Goal: Check status: Check status

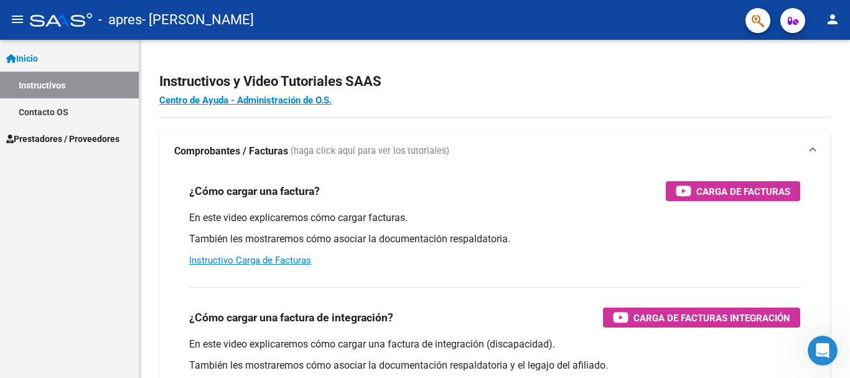
click at [60, 143] on span "Prestadores / Proveedores" at bounding box center [62, 139] width 113 height 14
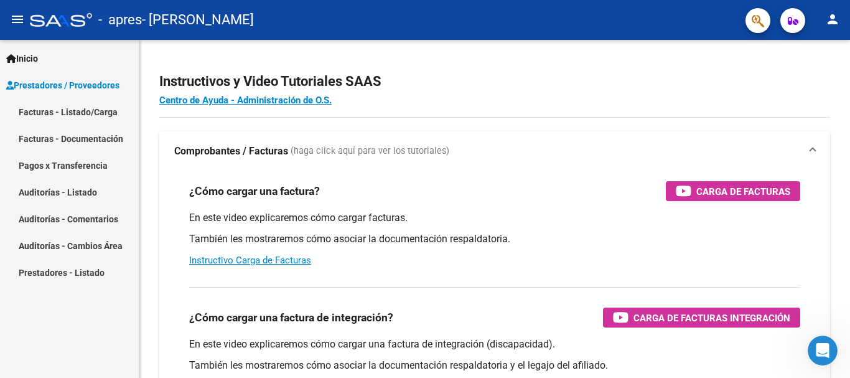
click at [72, 167] on link "Pagos x Transferencia" at bounding box center [69, 165] width 139 height 27
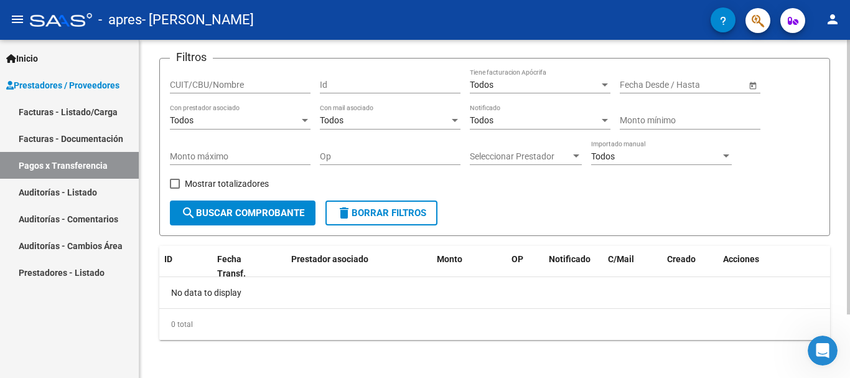
scroll to position [78, 0]
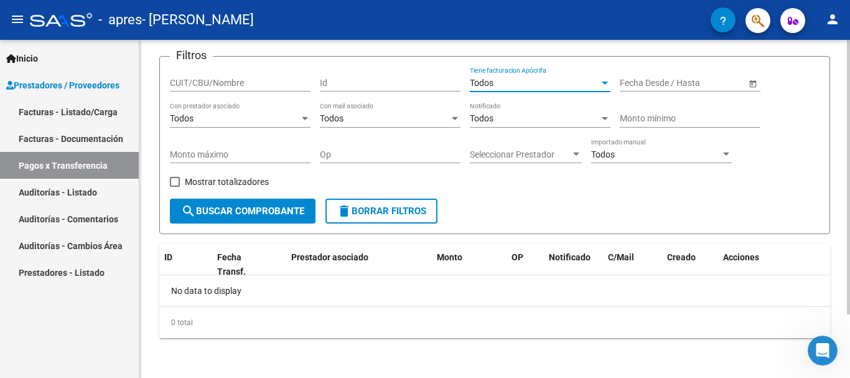
click at [549, 78] on div "Todos" at bounding box center [534, 83] width 129 height 11
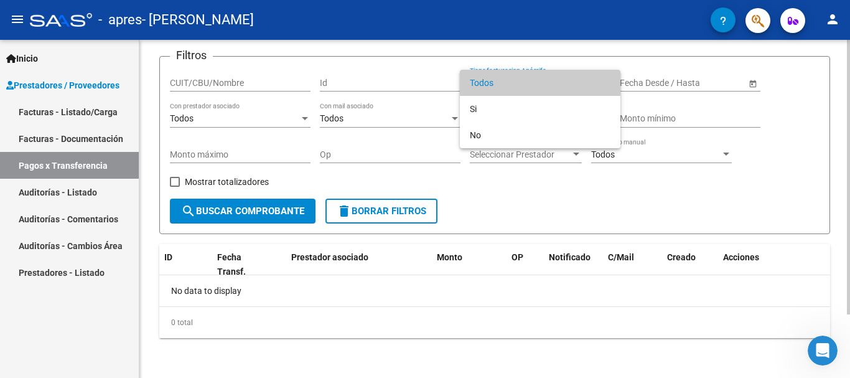
click at [549, 78] on span "Todos" at bounding box center [540, 83] width 141 height 26
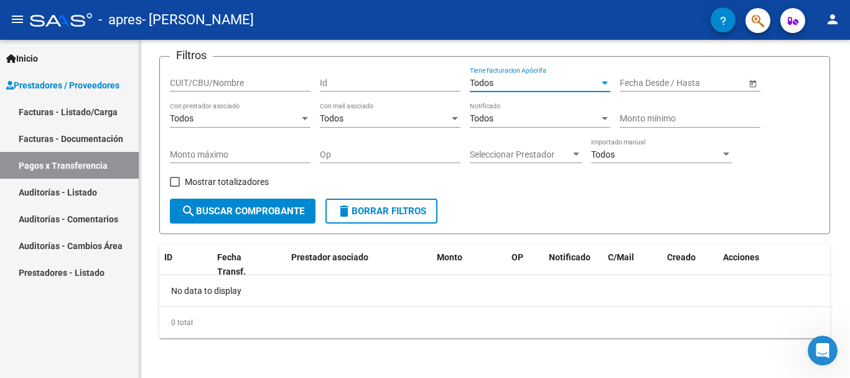
click at [98, 108] on link "Facturas - Listado/Carga" at bounding box center [69, 111] width 139 height 27
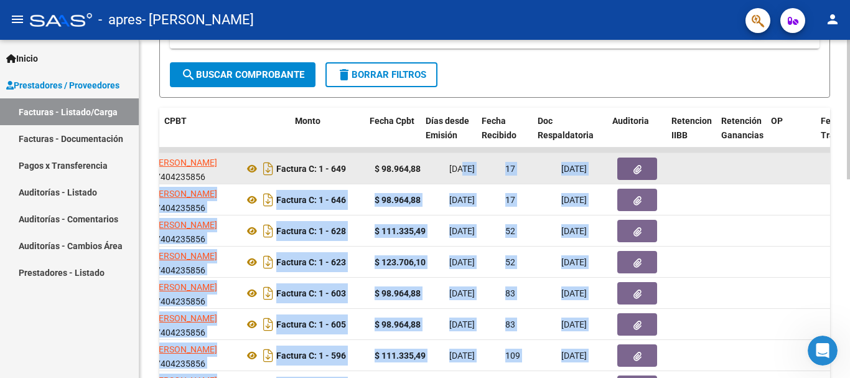
scroll to position [0, 437]
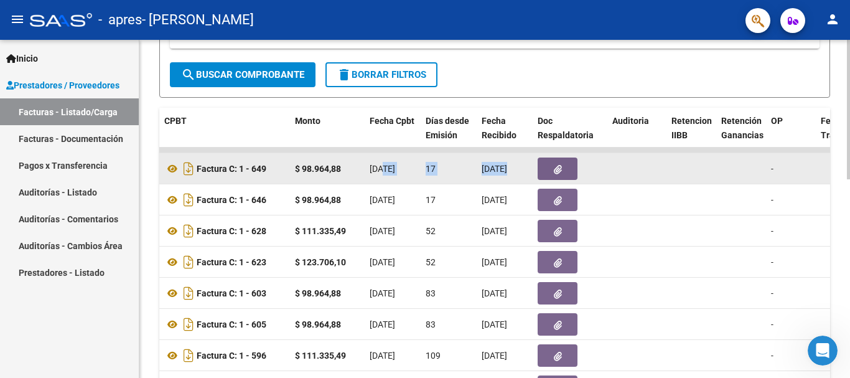
drag, startPoint x: 821, startPoint y: 169, endPoint x: 750, endPoint y: 169, distance: 71.5
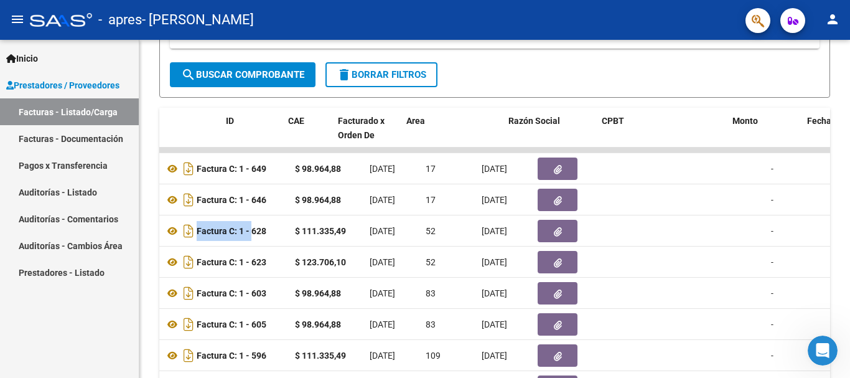
scroll to position [0, 0]
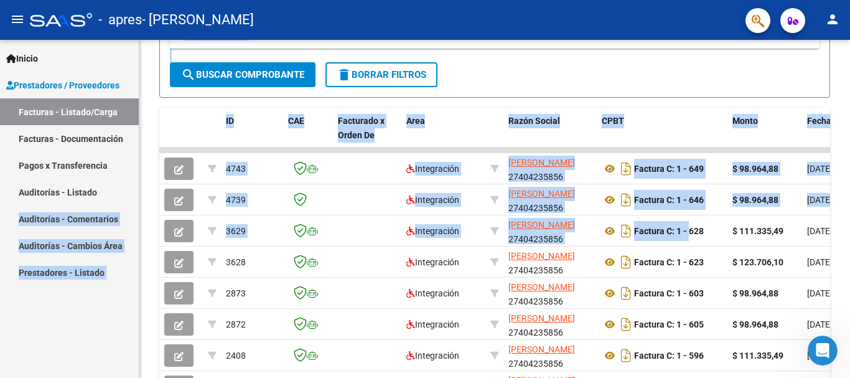
drag, startPoint x: 250, startPoint y: 231, endPoint x: 2, endPoint y: 213, distance: 248.2
click at [0, 214] on mat-sidenav-container "Inicio Instructivos Contacto OS Prestadores / Proveedores Facturas - Listado/Ca…" at bounding box center [425, 209] width 850 height 338
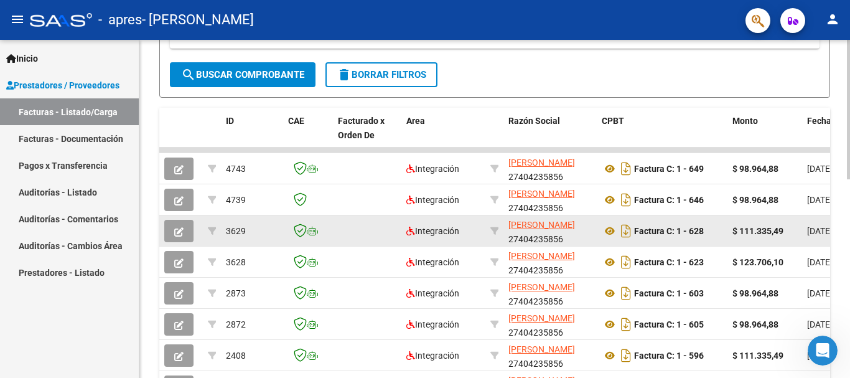
click at [740, 236] on div "$ 111.335,49" at bounding box center [764, 231] width 65 height 14
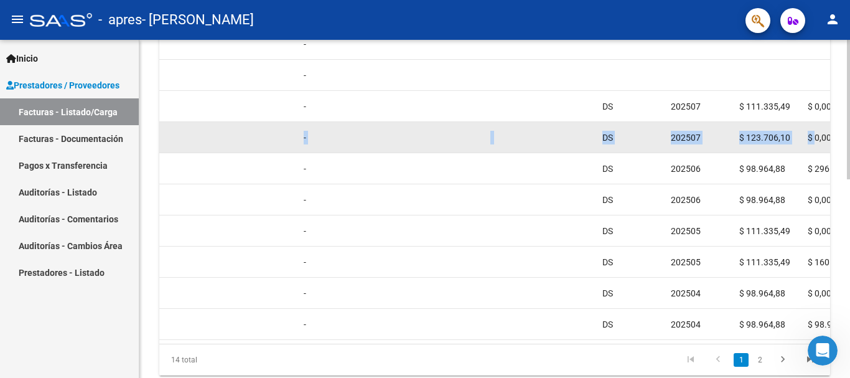
scroll to position [0, 910]
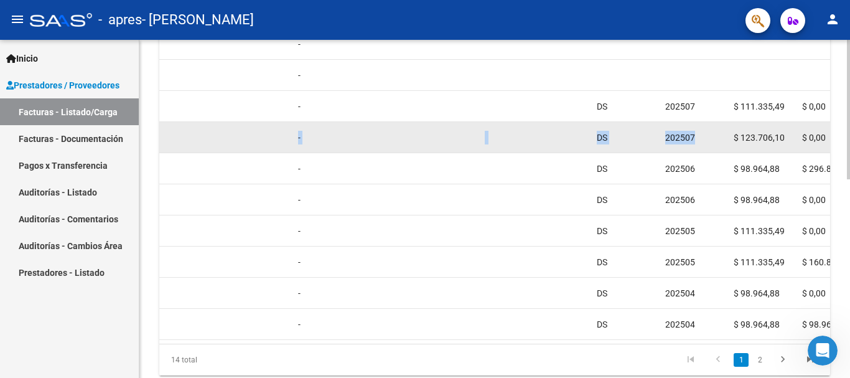
drag, startPoint x: 750, startPoint y: 136, endPoint x: 723, endPoint y: 138, distance: 26.8
click at [723, 138] on div "3628 Integración [PERSON_NAME] 27404235856 Factura C: 1 - 623 $ 123.706,10 [DAT…" at bounding box center [560, 137] width 2622 height 31
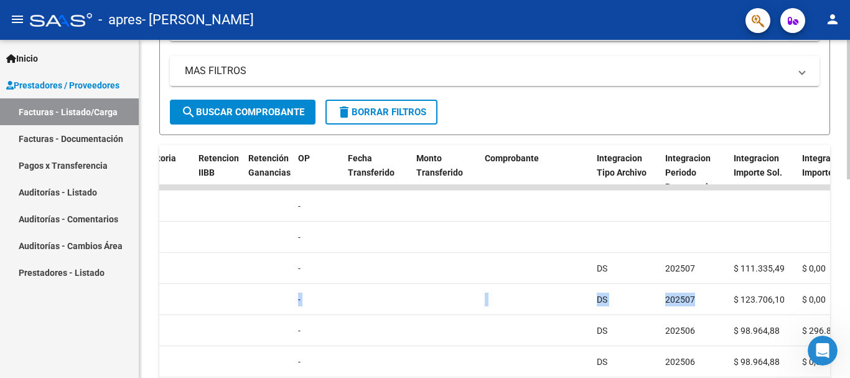
scroll to position [249, 0]
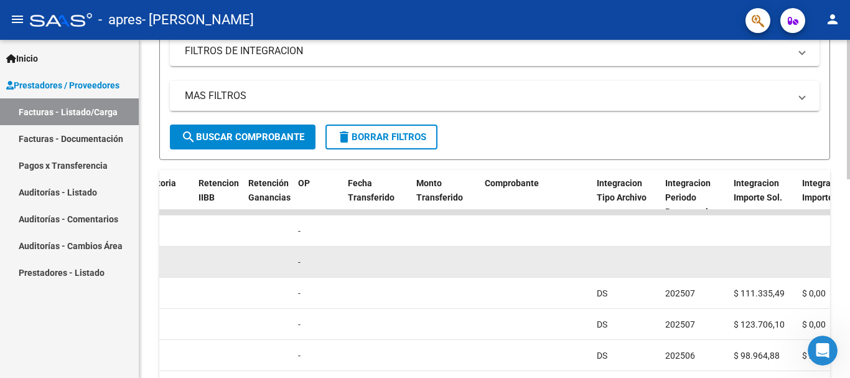
click at [738, 262] on datatable-body-cell at bounding box center [762, 261] width 68 height 30
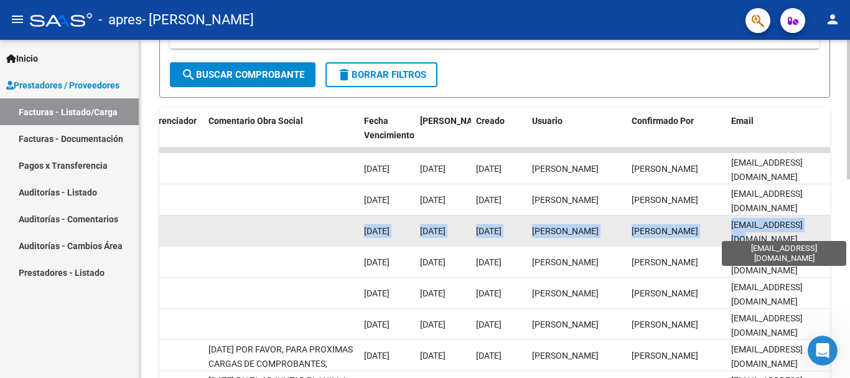
scroll to position [0, 1952]
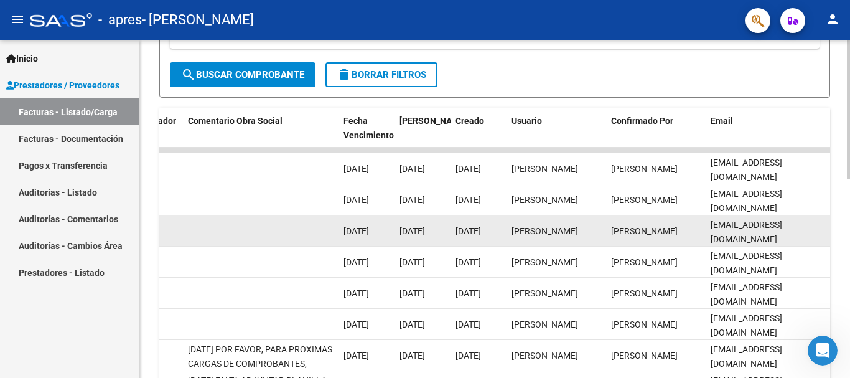
drag, startPoint x: 683, startPoint y: 226, endPoint x: 373, endPoint y: 236, distance: 310.5
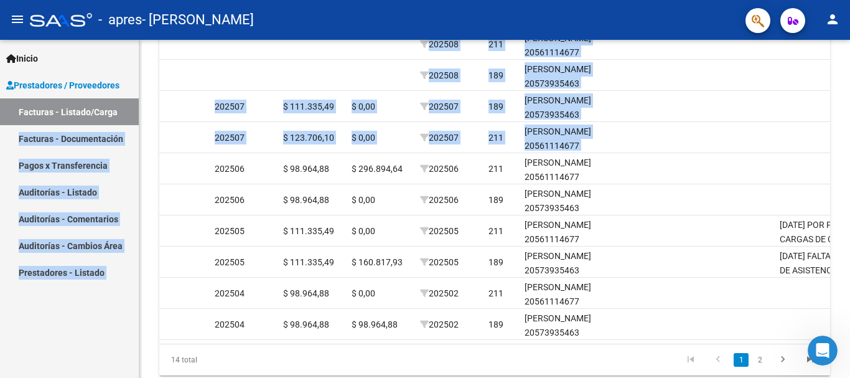
scroll to position [0, 0]
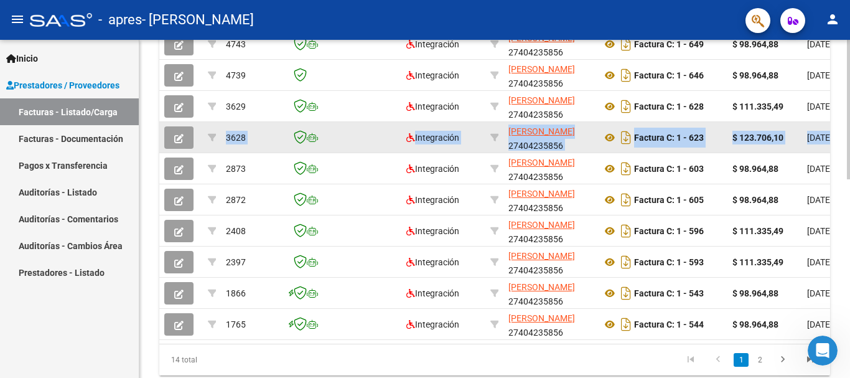
drag, startPoint x: 472, startPoint y: 137, endPoint x: 224, endPoint y: 131, distance: 248.3
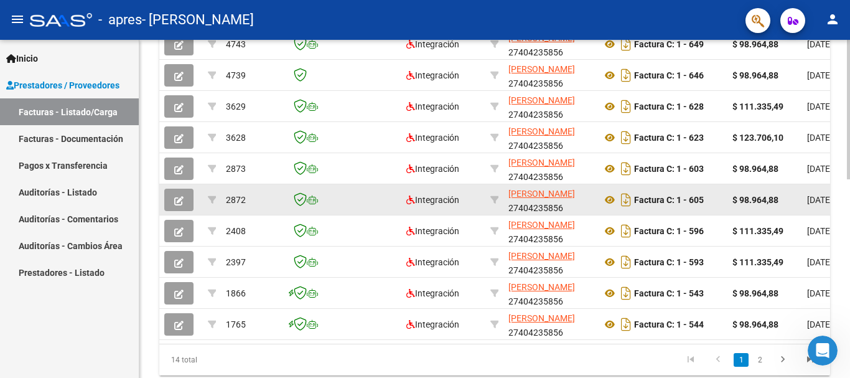
click at [762, 200] on strong "$ 98.964,88" at bounding box center [755, 200] width 46 height 10
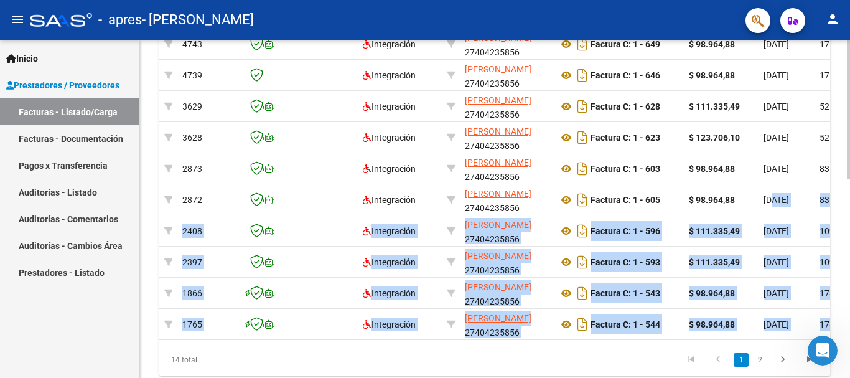
scroll to position [0, 148]
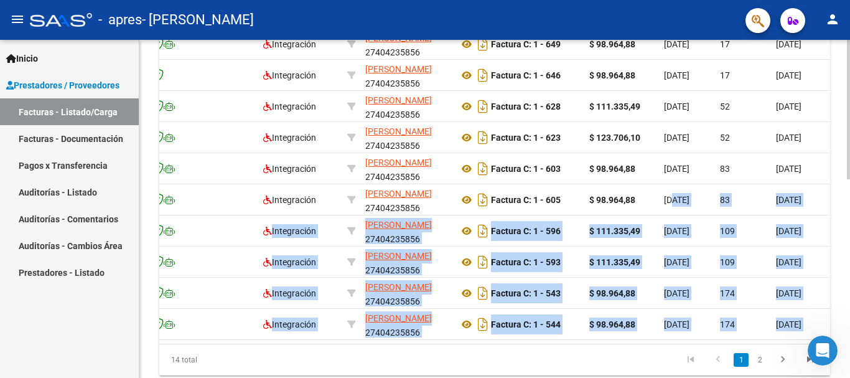
drag, startPoint x: 818, startPoint y: 200, endPoint x: 834, endPoint y: 199, distance: 16.2
click at [834, 199] on div "Video tutorial PRESTADORES -> Listado de CPBTs Emitidos por Prestadores / Prove…" at bounding box center [494, 9] width 710 height 810
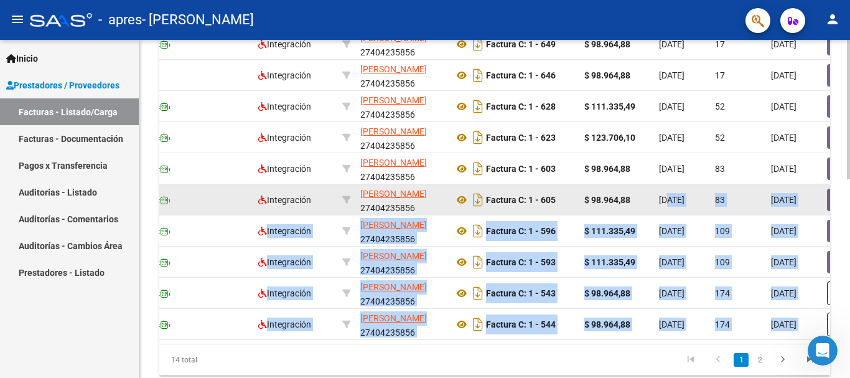
click at [742, 205] on div "83" at bounding box center [738, 200] width 46 height 14
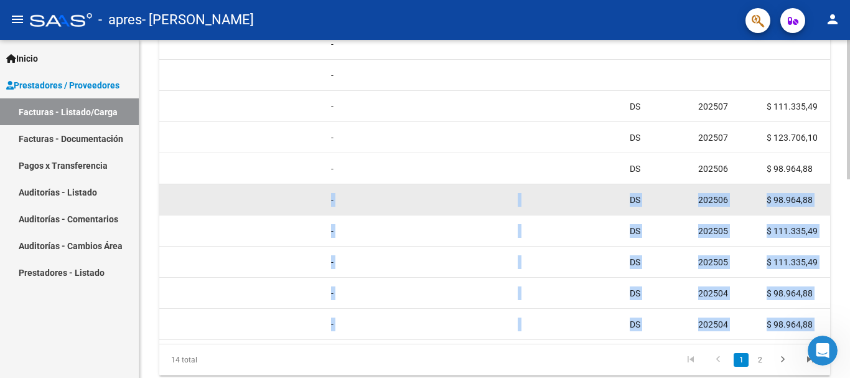
scroll to position [0, 964]
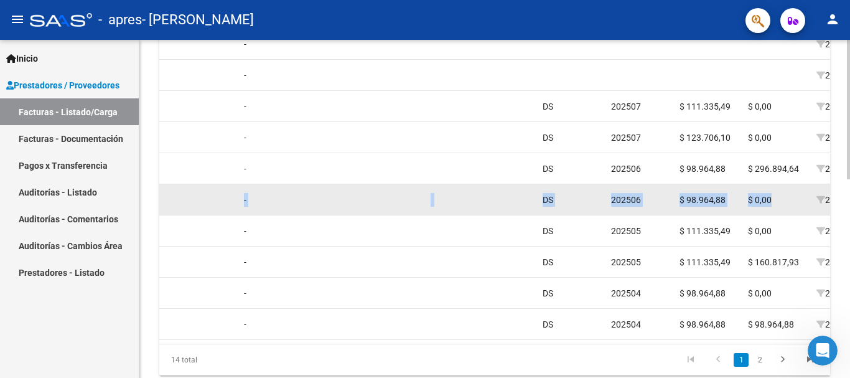
drag, startPoint x: 799, startPoint y: 199, endPoint x: 809, endPoint y: 200, distance: 10.0
click at [809, 200] on div "2872 Integración [PERSON_NAME] 27404235856 Factura C: 1 - 605 $ 98.964,88 [DATE…" at bounding box center [506, 199] width 2622 height 31
click at [781, 202] on div "$ 0,00" at bounding box center [777, 200] width 58 height 14
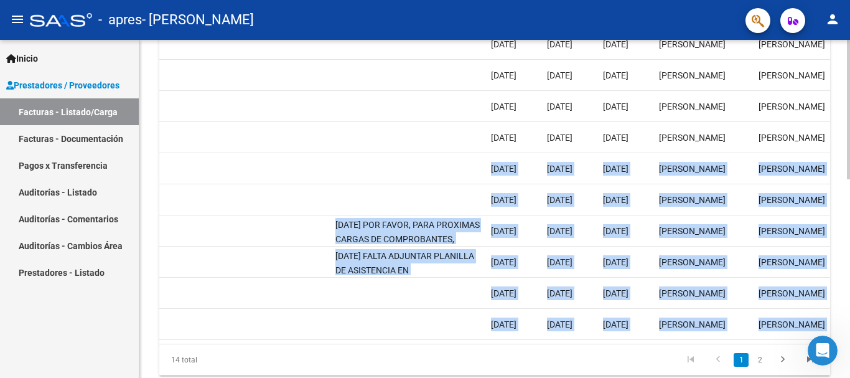
scroll to position [0, 1952]
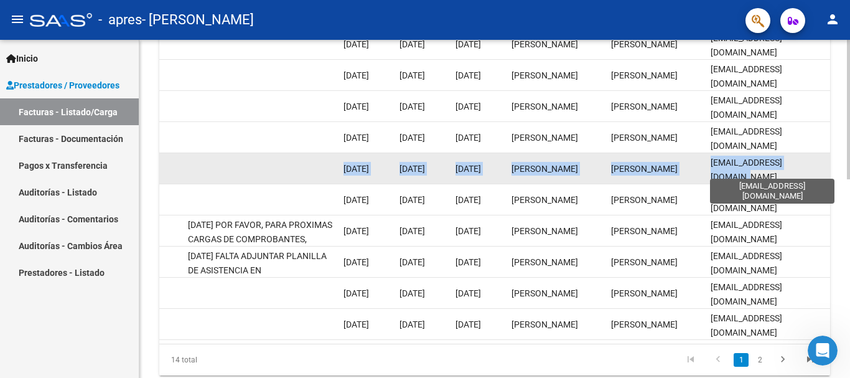
drag, startPoint x: 772, startPoint y: 164, endPoint x: 816, endPoint y: 173, distance: 45.1
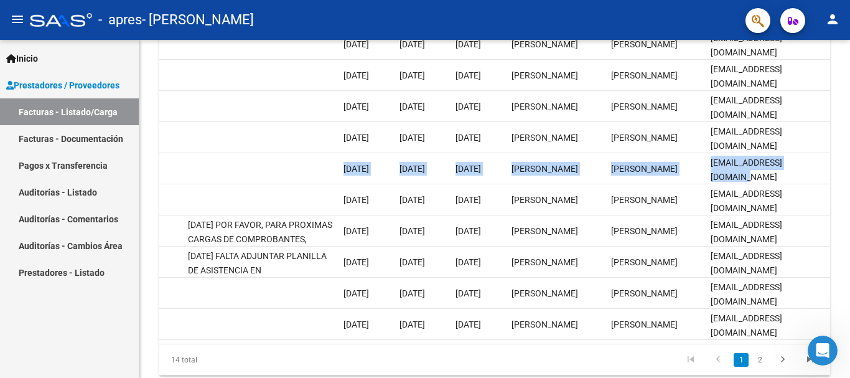
click at [62, 163] on link "Pagos x Transferencia" at bounding box center [69, 165] width 139 height 27
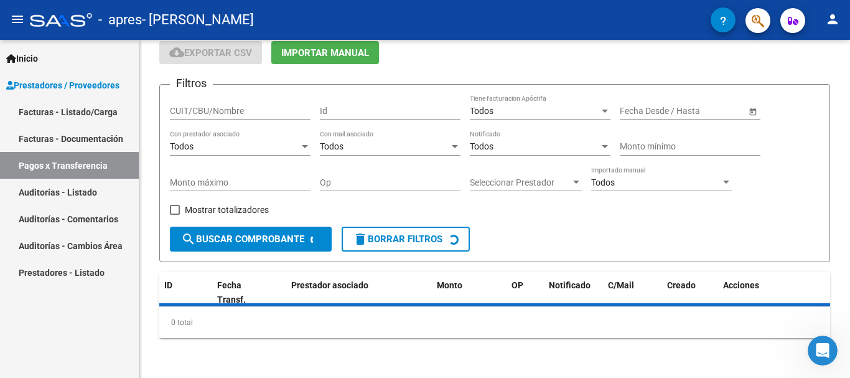
scroll to position [78, 0]
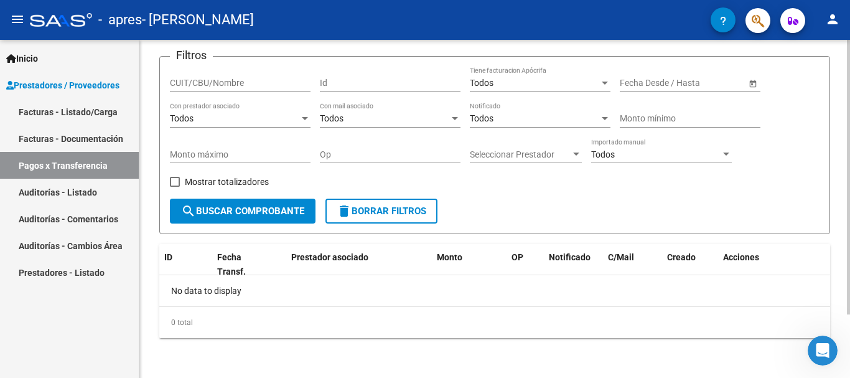
click at [381, 113] on div "Todos" at bounding box center [384, 118] width 129 height 11
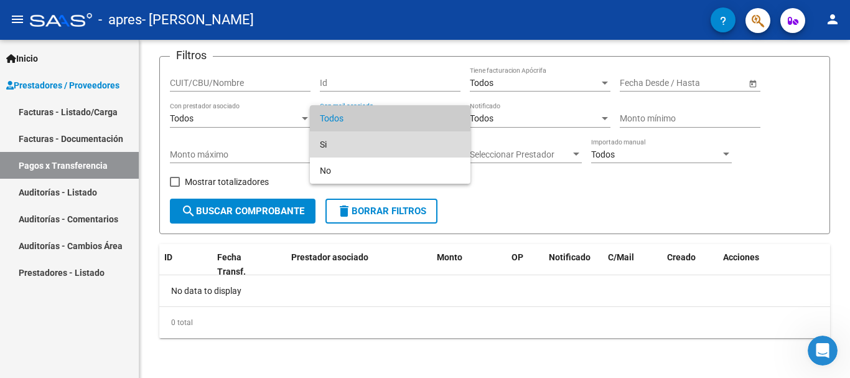
click at [341, 145] on span "Si" at bounding box center [390, 144] width 141 height 26
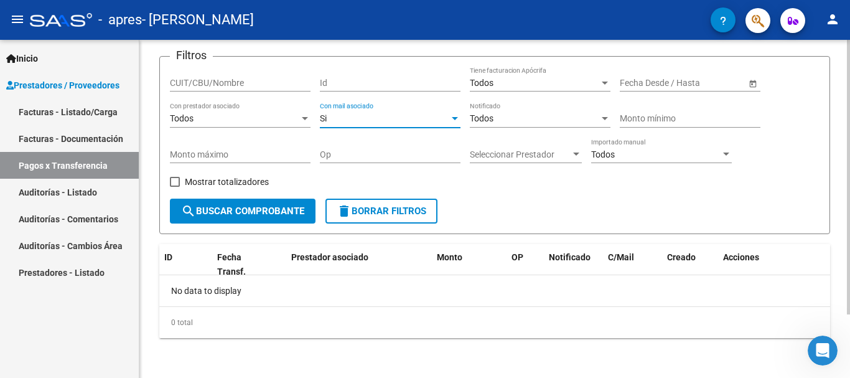
click at [267, 211] on span "search Buscar Comprobante" at bounding box center [242, 210] width 123 height 11
click at [625, 154] on div "Todos" at bounding box center [655, 154] width 129 height 11
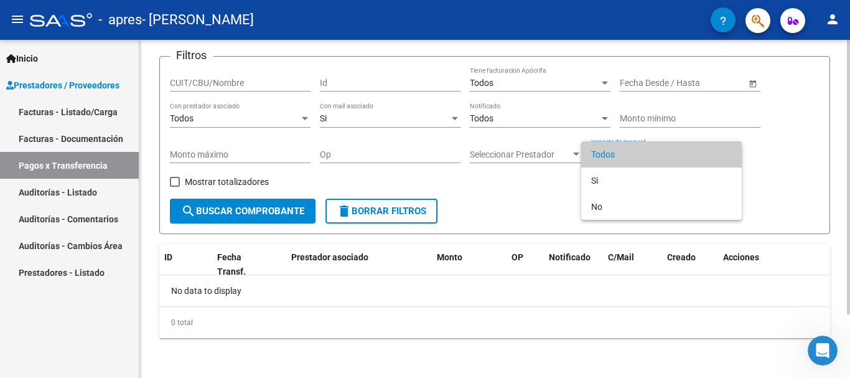
click at [625, 154] on span "Todos" at bounding box center [661, 154] width 141 height 26
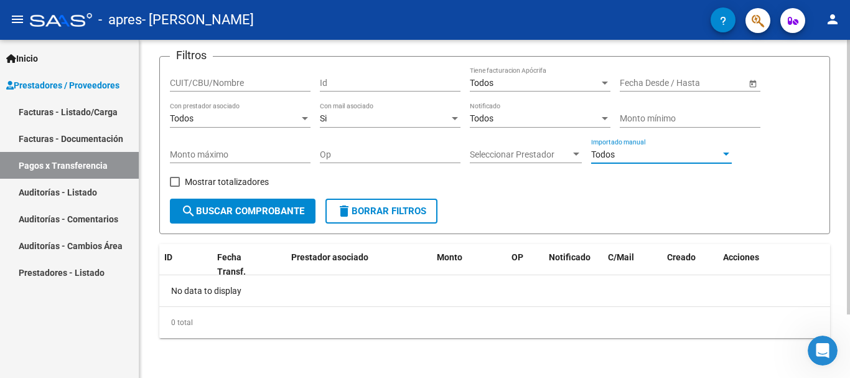
click at [661, 121] on input "Monto mínimo" at bounding box center [690, 118] width 141 height 11
click at [669, 85] on span "–" at bounding box center [670, 83] width 6 height 11
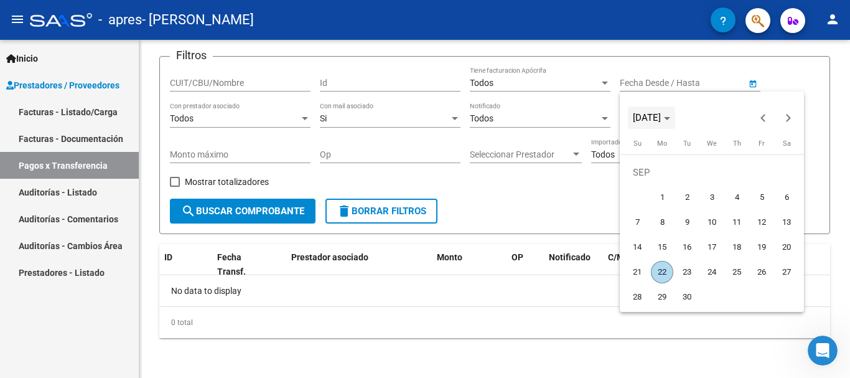
click at [661, 120] on span "[DATE]" at bounding box center [647, 117] width 28 height 11
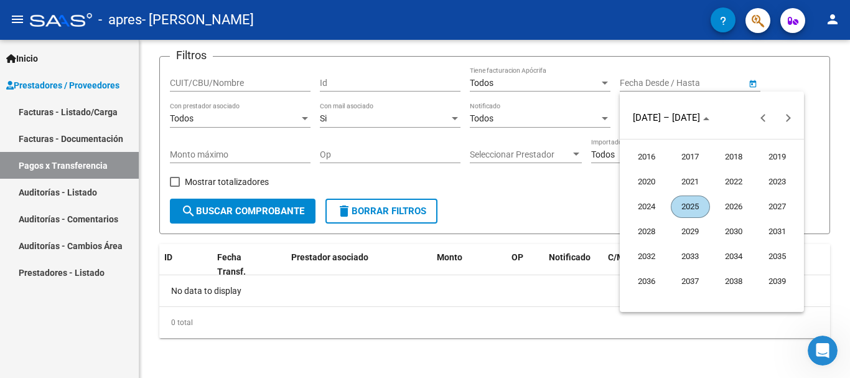
click at [694, 200] on span "2025" at bounding box center [690, 206] width 39 height 22
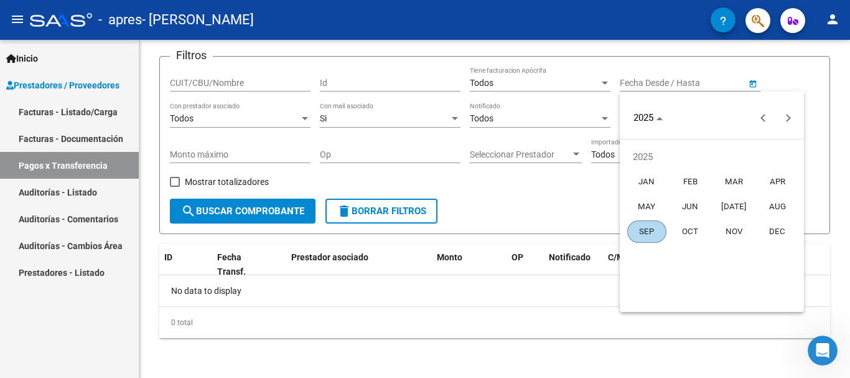
click at [734, 202] on span "[DATE]" at bounding box center [733, 206] width 39 height 22
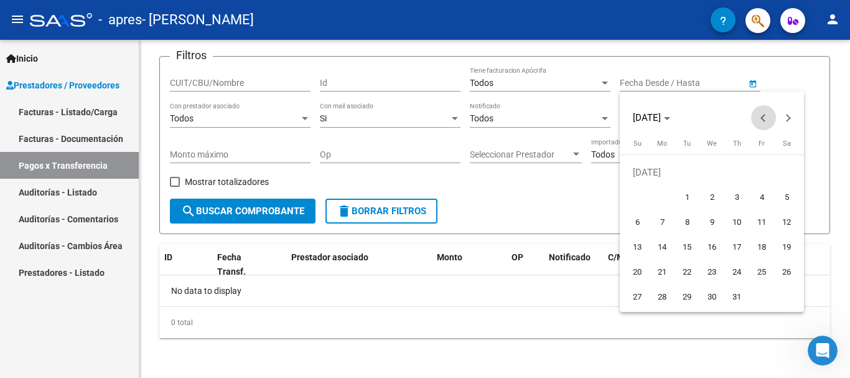
click at [758, 118] on button "Previous month" at bounding box center [763, 117] width 25 height 25
click at [634, 200] on span "1" at bounding box center [637, 197] width 22 height 22
type input "[DATE]"
click at [273, 204] on div at bounding box center [425, 189] width 850 height 378
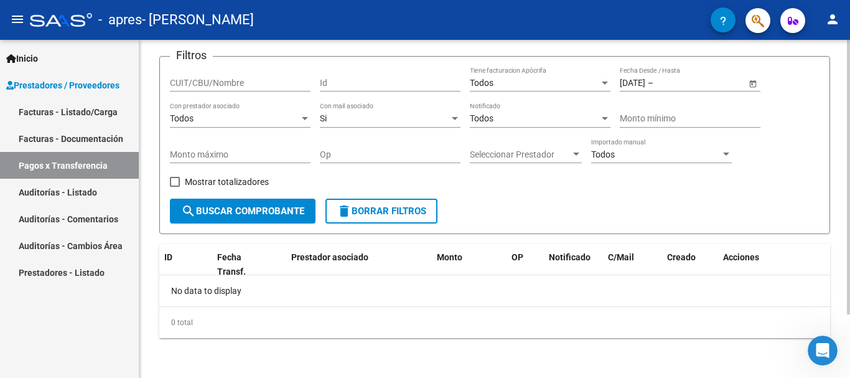
click at [266, 208] on span "search Buscar Comprobante" at bounding box center [242, 210] width 123 height 11
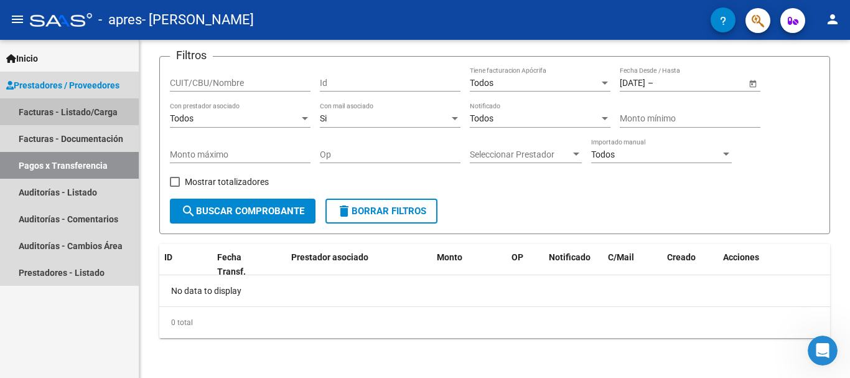
click at [90, 108] on link "Facturas - Listado/Carga" at bounding box center [69, 111] width 139 height 27
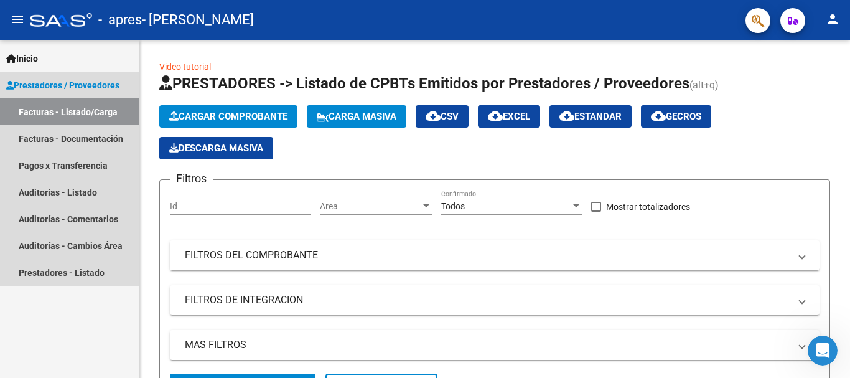
click at [91, 93] on link "Prestadores / Proveedores" at bounding box center [69, 85] width 139 height 27
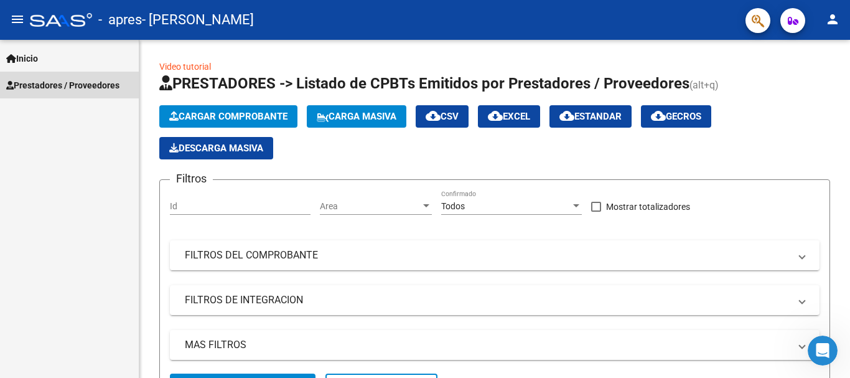
click at [101, 80] on span "Prestadores / Proveedores" at bounding box center [62, 85] width 113 height 14
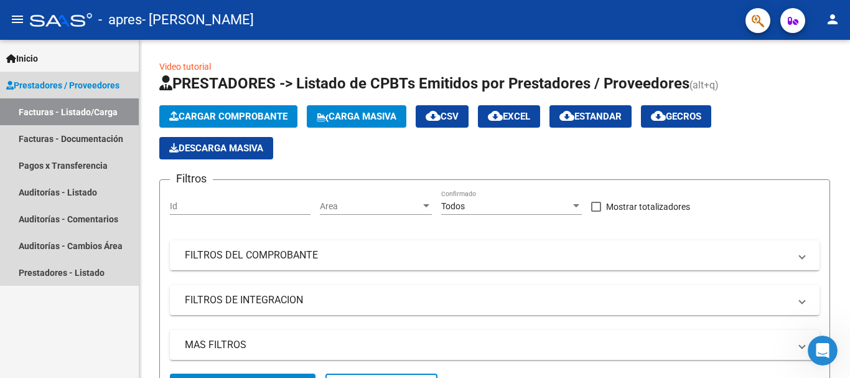
click at [98, 117] on link "Facturas - Listado/Carga" at bounding box center [69, 111] width 139 height 27
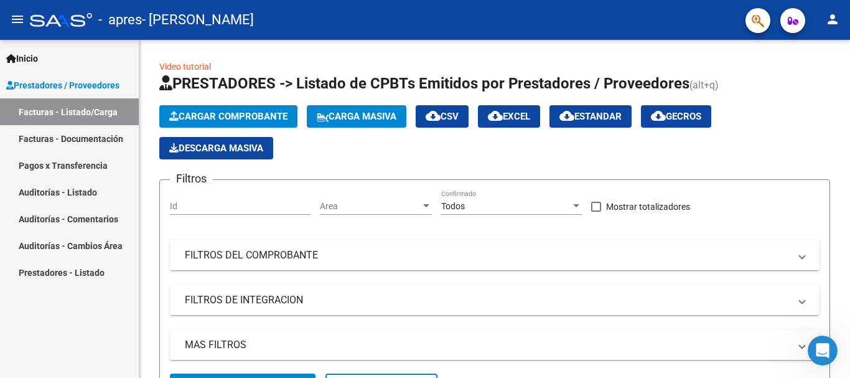
click at [87, 139] on link "Facturas - Documentación" at bounding box center [69, 138] width 139 height 27
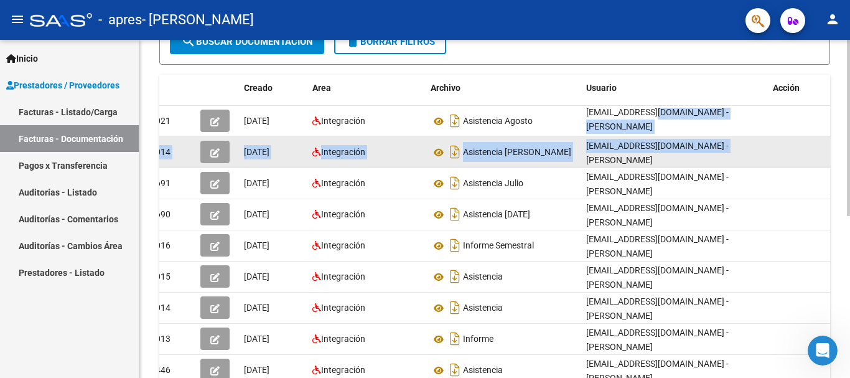
scroll to position [1, 0]
drag, startPoint x: 666, startPoint y: 116, endPoint x: 710, endPoint y: 142, distance: 51.3
click at [710, 142] on datatable-scroller "6021 [DATE] Integración Asistencia Agosto [EMAIL_ADDRESS][DOMAIN_NAME] - [PERSO…" at bounding box center [481, 261] width 671 height 311
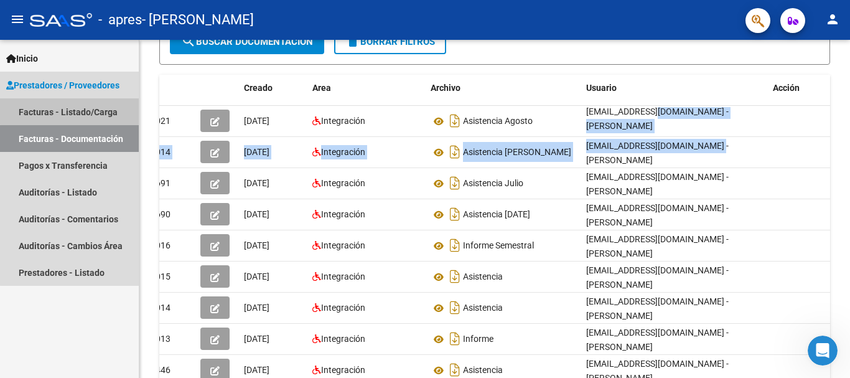
click at [77, 111] on link "Facturas - Listado/Carga" at bounding box center [69, 111] width 139 height 27
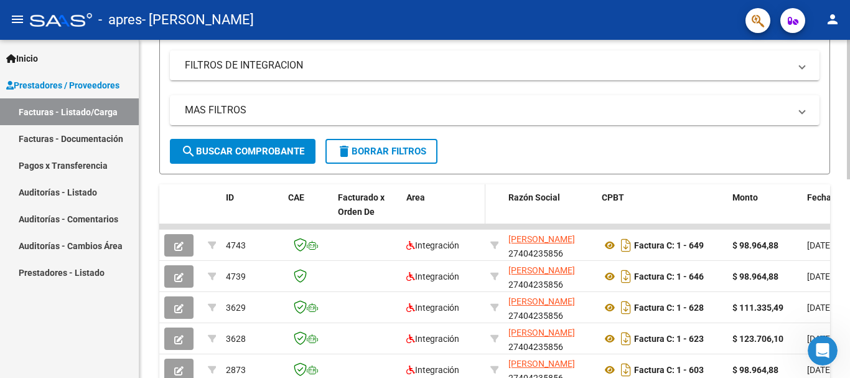
scroll to position [373, 0]
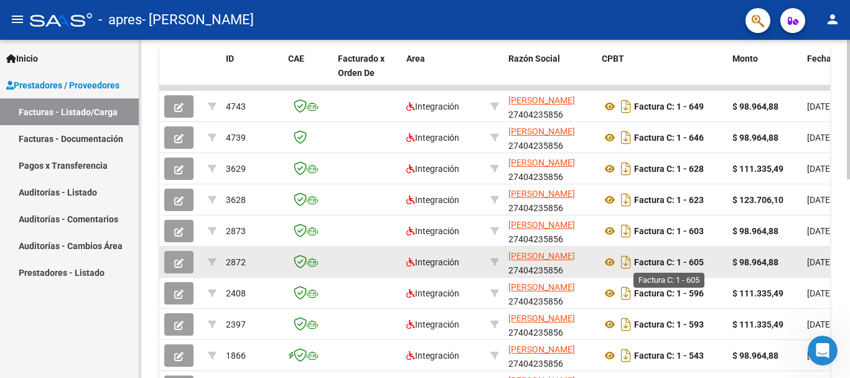
drag, startPoint x: 679, startPoint y: 261, endPoint x: 646, endPoint y: 263, distance: 32.4
click at [685, 259] on strong "Factura C: 1 - 605" at bounding box center [669, 262] width 70 height 10
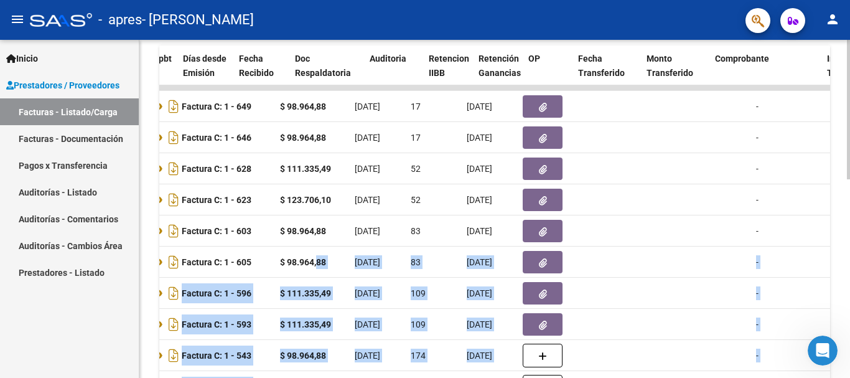
scroll to position [0, 863]
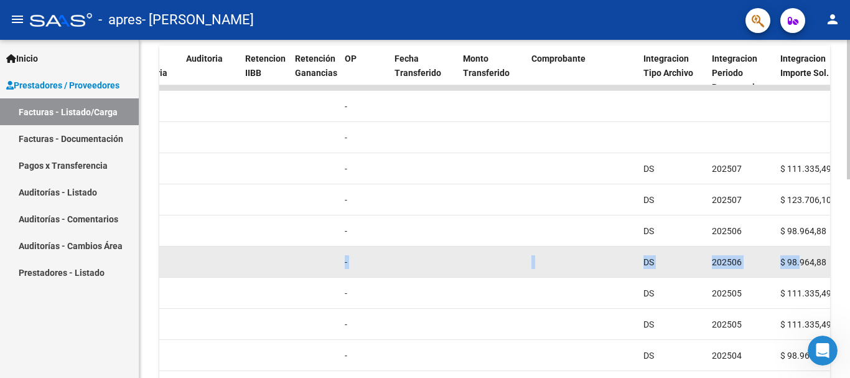
drag, startPoint x: 848, startPoint y: 259, endPoint x: 801, endPoint y: 263, distance: 48.1
click at [801, 263] on div "2872 Integración [PERSON_NAME] 27404235856 Factura C: 1 - 605 $ 98.964,88 [DATE…" at bounding box center [607, 261] width 2622 height 31
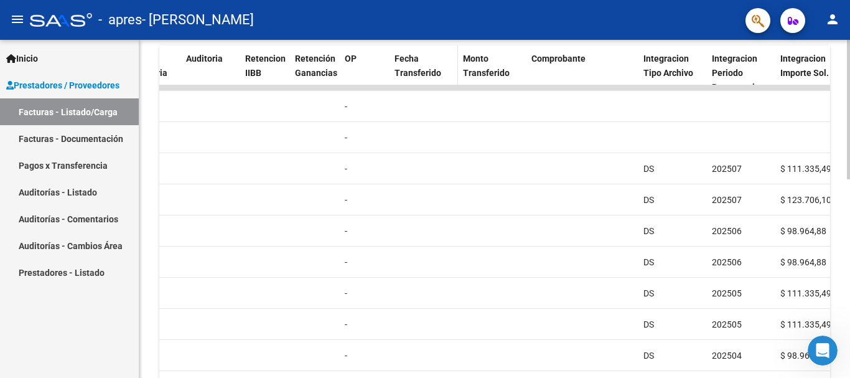
drag, startPoint x: 350, startPoint y: 108, endPoint x: 430, endPoint y: 73, distance: 87.5
click at [368, 100] on div "-" at bounding box center [365, 107] width 40 height 14
drag, startPoint x: 434, startPoint y: 67, endPoint x: 422, endPoint y: 67, distance: 11.8
click at [425, 66] on div "Fecha Transferido" at bounding box center [423, 66] width 58 height 29
drag, startPoint x: 422, startPoint y: 67, endPoint x: 422, endPoint y: 57, distance: 9.3
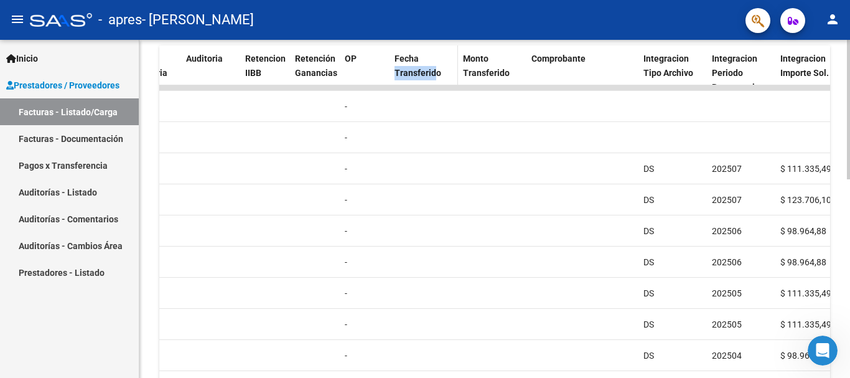
click at [422, 66] on div "Fecha Transferido" at bounding box center [423, 66] width 58 height 29
drag, startPoint x: 422, startPoint y: 56, endPoint x: 478, endPoint y: 80, distance: 60.4
click at [423, 57] on div "Fecha Transferido" at bounding box center [423, 66] width 58 height 29
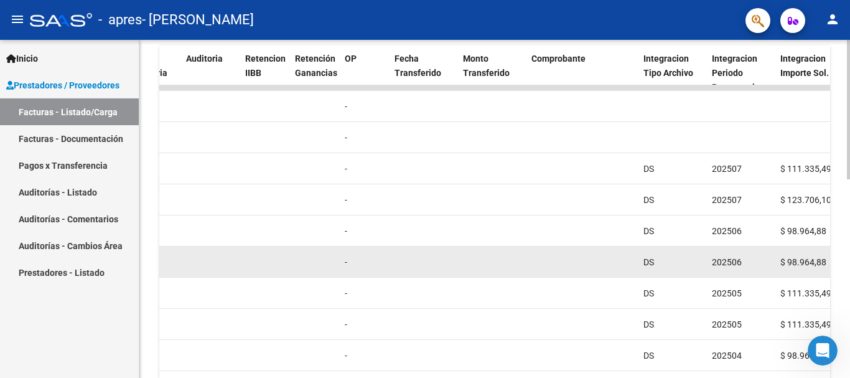
click at [777, 258] on datatable-body-cell "$ 98.964,88" at bounding box center [809, 261] width 68 height 30
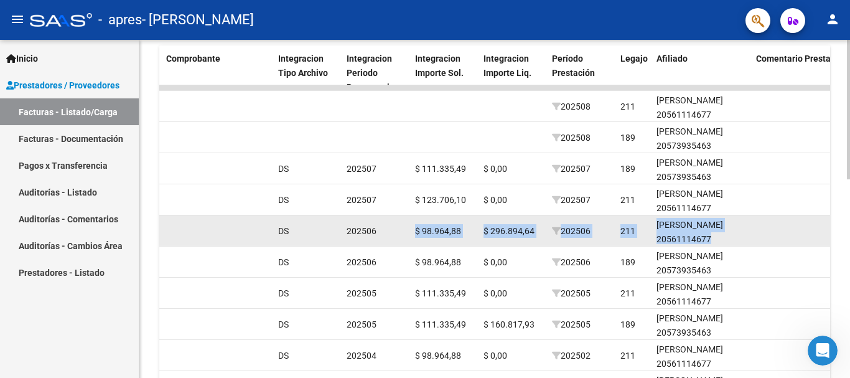
scroll to position [0, 1234]
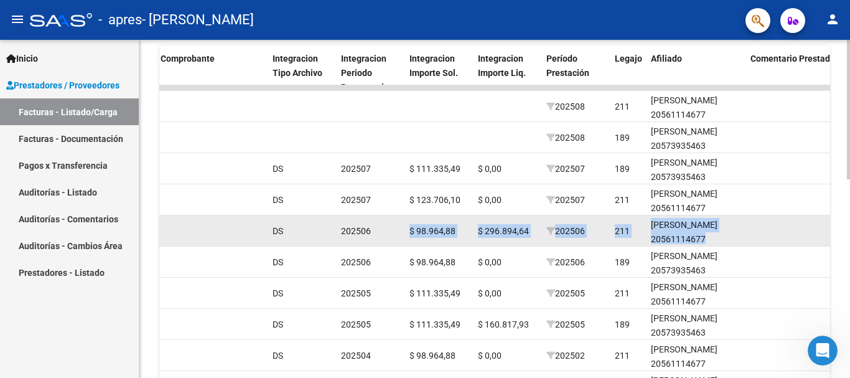
click at [763, 226] on div "2873 Integración [PERSON_NAME] 27404235856 Factura C: 1 - 603 $ 98.964,88 [DATE…" at bounding box center [236, 230] width 2622 height 31
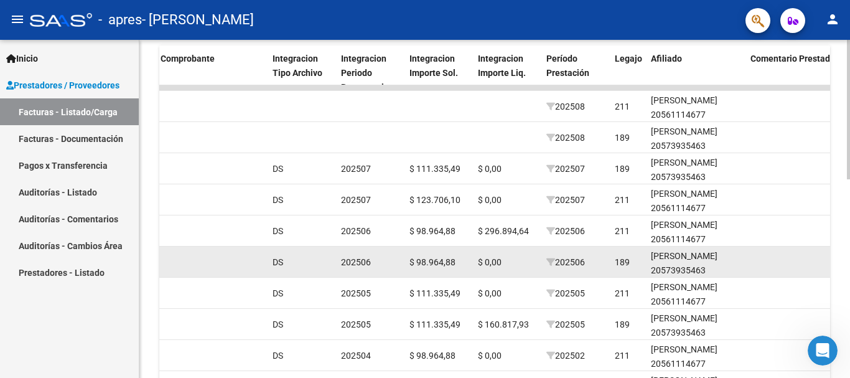
click at [427, 260] on span "$ 98.964,88" at bounding box center [432, 262] width 46 height 10
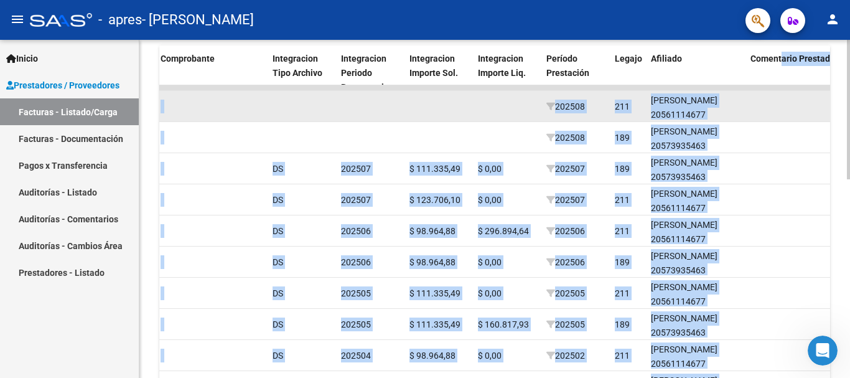
drag, startPoint x: 808, startPoint y: 63, endPoint x: 801, endPoint y: 116, distance: 53.4
click at [840, 68] on div "Video tutorial PRESTADORES -> Listado de CPBTs Emitidos por Prestadores / Prove…" at bounding box center [494, 72] width 710 height 810
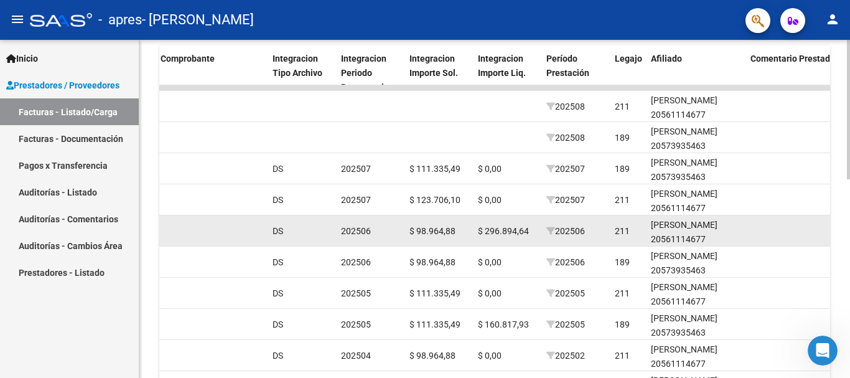
click at [735, 218] on div "[PERSON_NAME] 20561114677" at bounding box center [696, 232] width 90 height 29
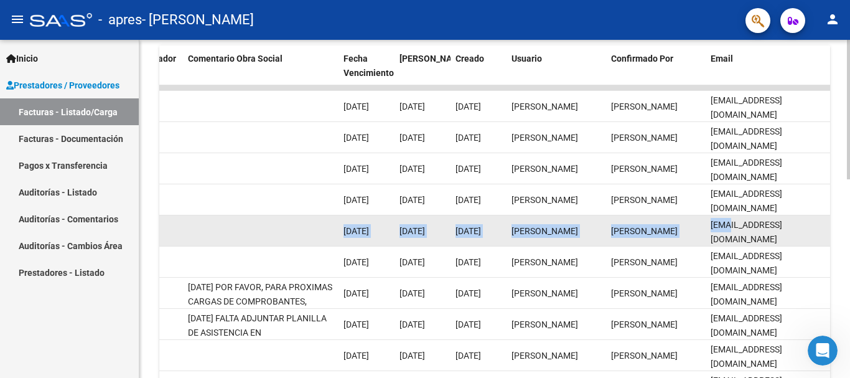
scroll to position [1, 0]
drag, startPoint x: 692, startPoint y: 223, endPoint x: 722, endPoint y: 241, distance: 35.2
